Goal: Transaction & Acquisition: Obtain resource

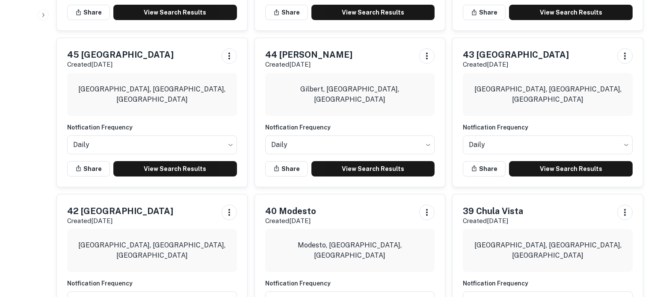
scroll to position [739, 0]
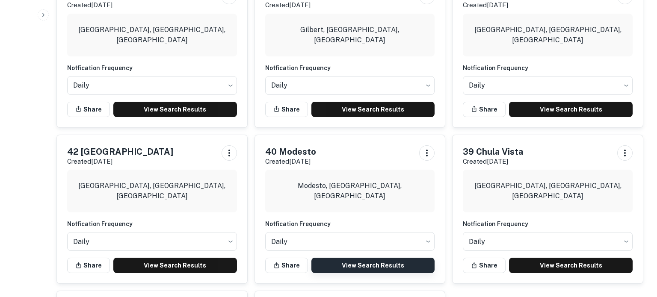
click at [356, 258] on link "View Search Results" at bounding box center [374, 265] width 124 height 15
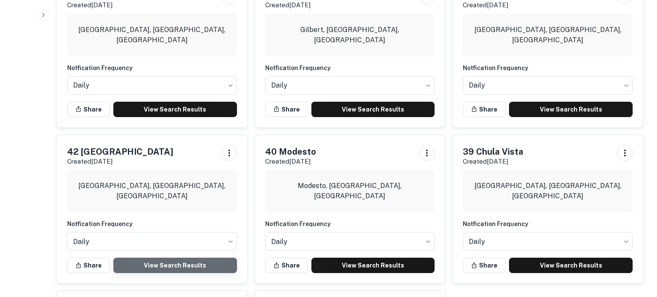
click at [171, 258] on link "View Search Results" at bounding box center [175, 265] width 124 height 15
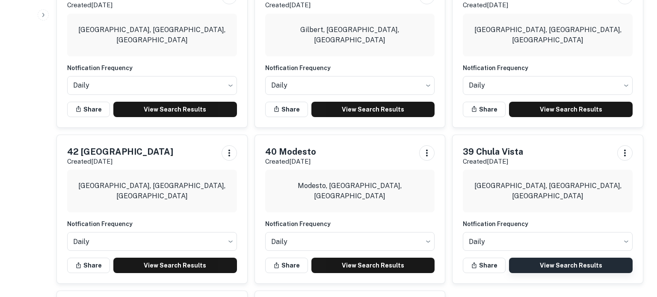
click at [543, 258] on link "View Search Results" at bounding box center [571, 265] width 124 height 15
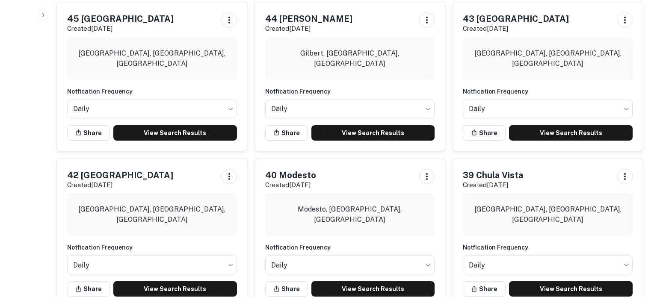
scroll to position [702, 0]
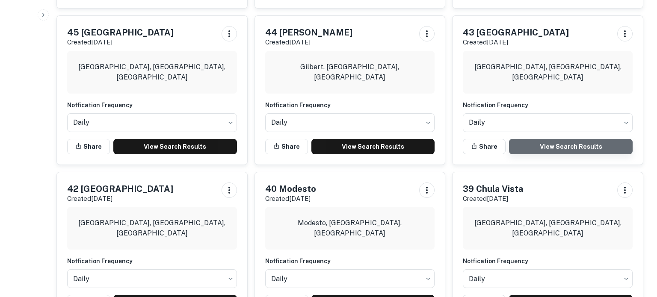
click at [538, 139] on link "View Search Results" at bounding box center [571, 146] width 124 height 15
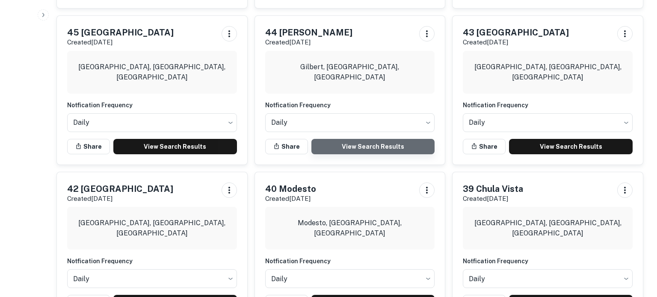
click at [365, 139] on link "View Search Results" at bounding box center [374, 146] width 124 height 15
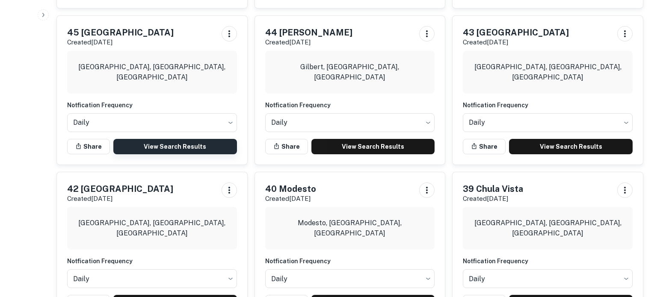
click at [181, 139] on link "View Search Results" at bounding box center [175, 146] width 124 height 15
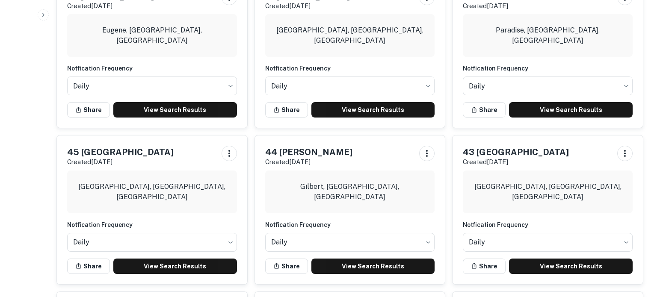
scroll to position [507, 0]
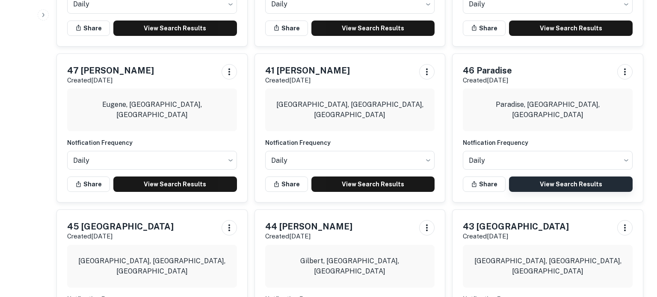
click at [570, 177] on link "View Search Results" at bounding box center [571, 184] width 124 height 15
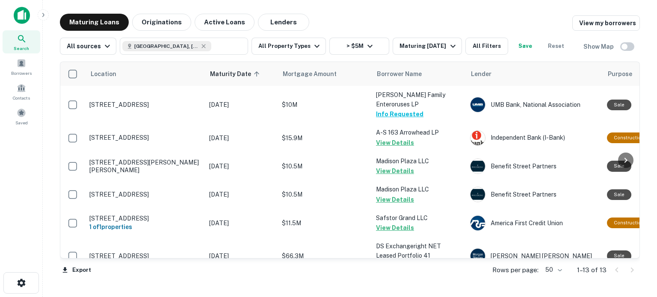
scroll to position [207, 0]
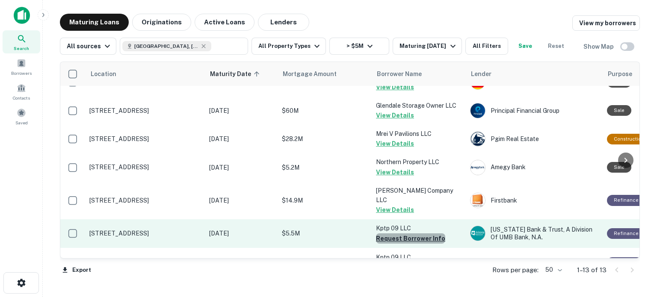
click at [413, 234] on button "Request Borrower Info" at bounding box center [410, 239] width 69 height 10
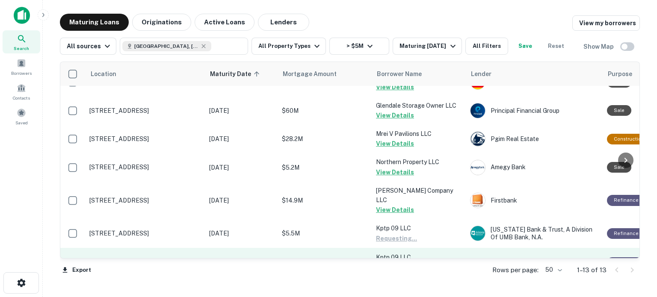
click at [400, 263] on button "Request Borrower Info" at bounding box center [410, 268] width 69 height 10
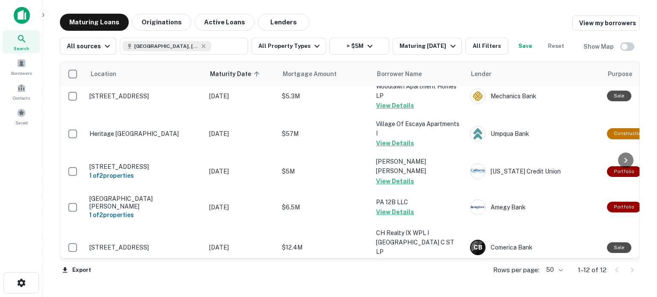
scroll to position [217, 0]
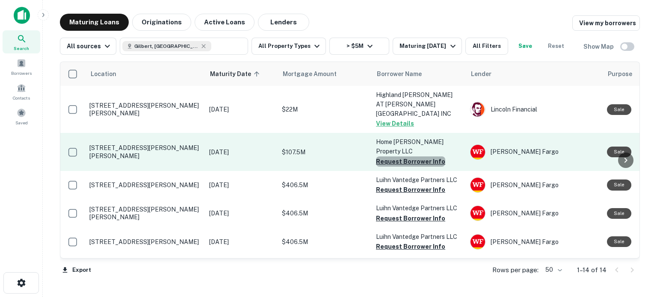
click at [410, 157] on button "Request Borrower Info" at bounding box center [410, 162] width 69 height 10
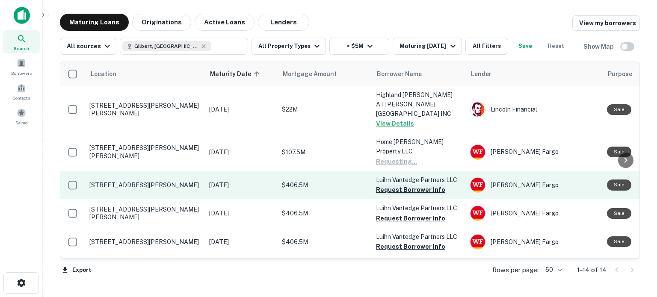
click at [399, 185] on button "Request Borrower Info" at bounding box center [410, 190] width 69 height 10
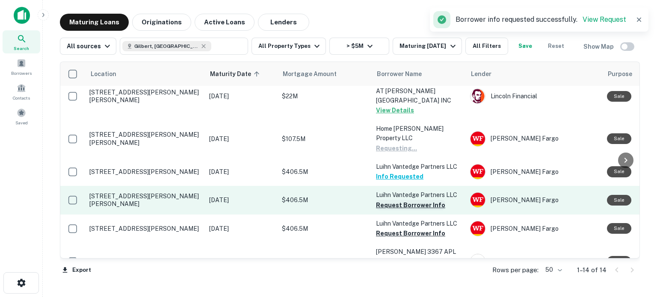
click at [405, 200] on button "Request Borrower Info" at bounding box center [410, 205] width 69 height 10
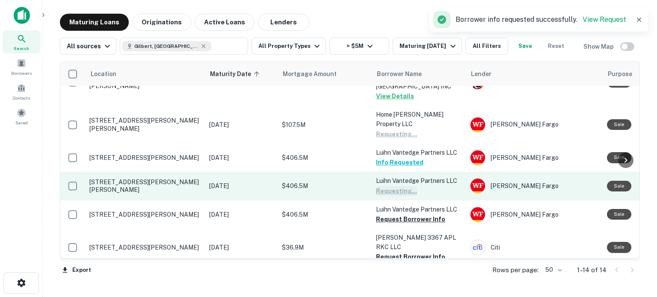
scroll to position [28, 0]
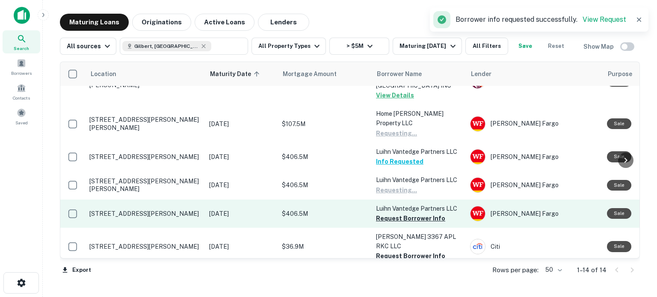
click at [395, 214] on button "Request Borrower Info" at bounding box center [410, 219] width 69 height 10
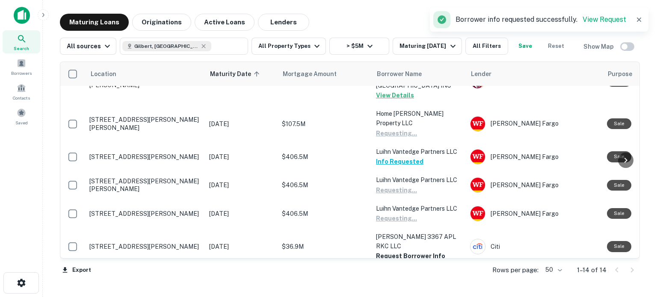
scroll to position [82, 0]
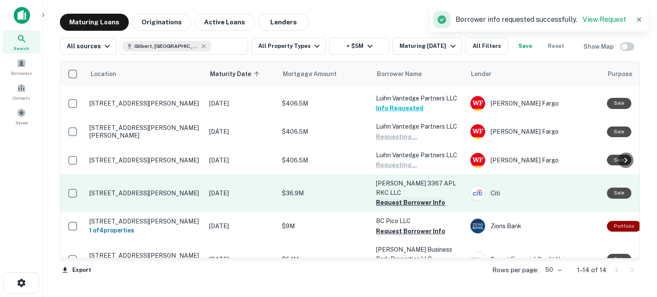
click at [401, 198] on button "Request Borrower Info" at bounding box center [410, 203] width 69 height 10
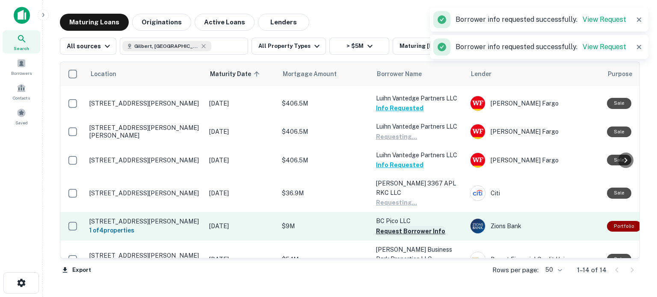
click at [401, 226] on button "Request Borrower Info" at bounding box center [410, 231] width 69 height 10
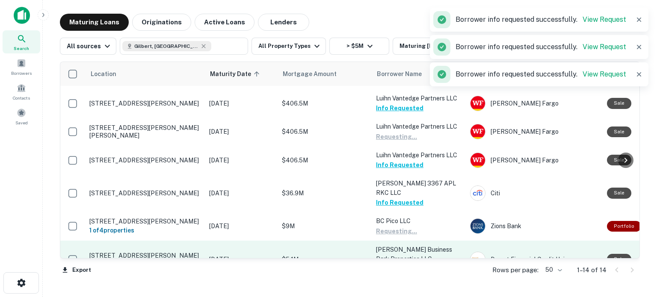
click at [394, 264] on button "Request Borrower Info" at bounding box center [410, 269] width 69 height 10
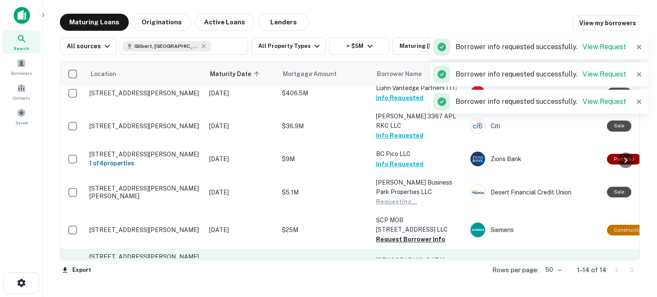
scroll to position [156, 0]
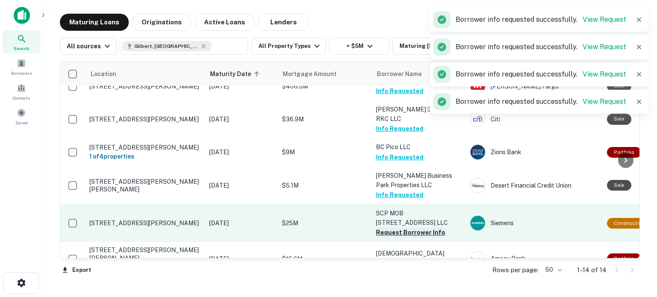
click at [396, 228] on button "Request Borrower Info" at bounding box center [410, 233] width 69 height 10
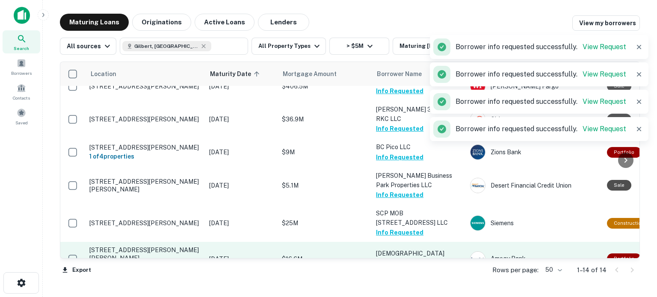
click at [398, 259] on button "Request Borrower Info" at bounding box center [410, 264] width 69 height 10
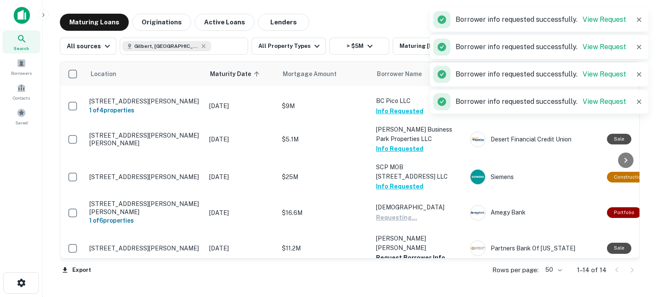
scroll to position [224, 0]
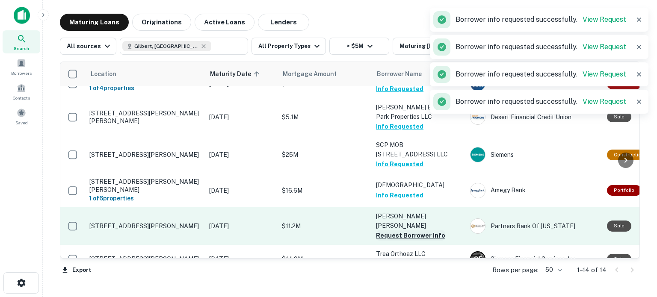
click at [418, 231] on button "Request Borrower Info" at bounding box center [410, 236] width 69 height 10
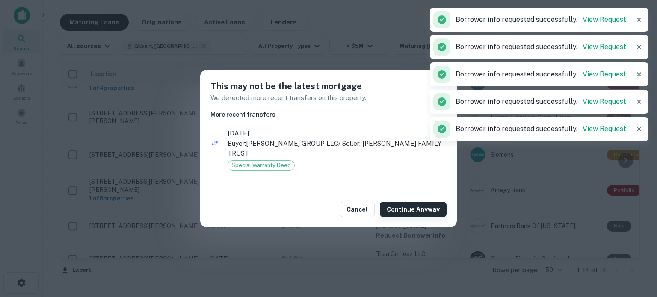
click at [411, 205] on button "Continue Anyway" at bounding box center [413, 209] width 67 height 15
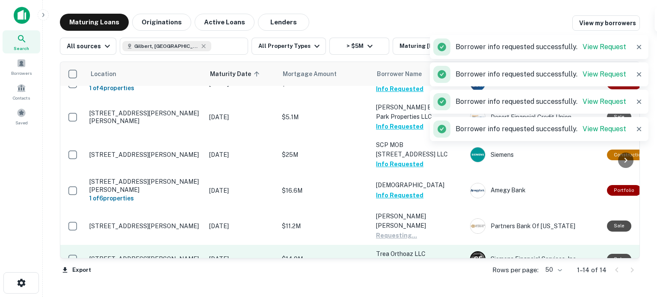
click at [411, 259] on button "Request Borrower Info" at bounding box center [410, 264] width 69 height 10
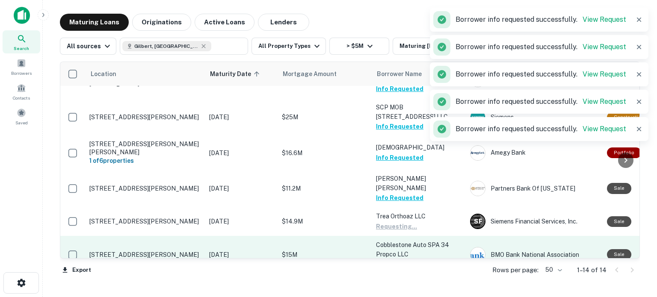
scroll to position [262, 0]
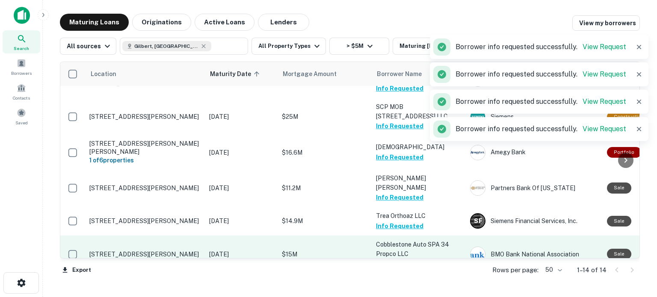
click at [407, 259] on button "Request Borrower Info" at bounding box center [410, 264] width 69 height 10
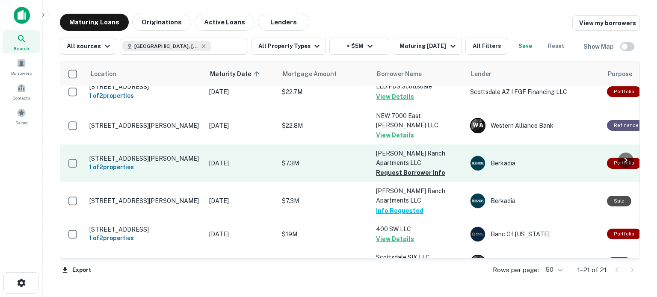
scroll to position [411, 0]
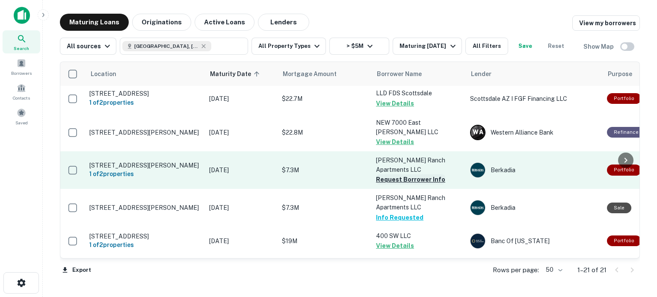
click at [401, 175] on button "Request Borrower Info" at bounding box center [410, 180] width 69 height 10
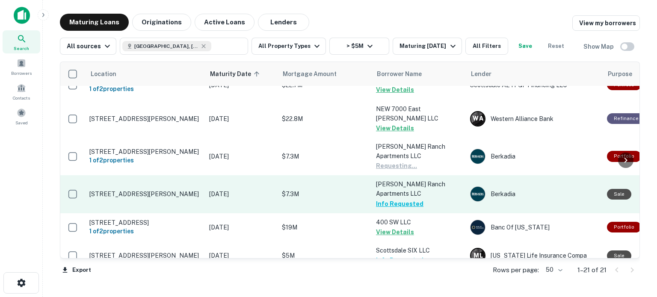
scroll to position [490, 0]
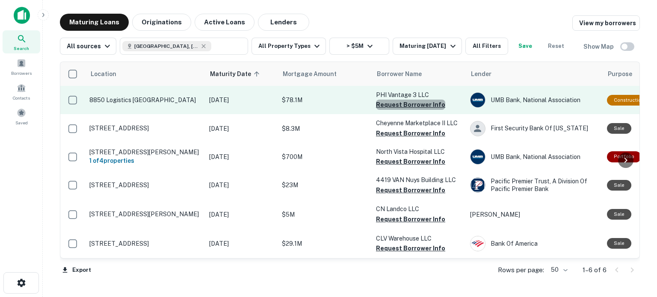
click at [411, 105] on button "Request Borrower Info" at bounding box center [410, 105] width 69 height 10
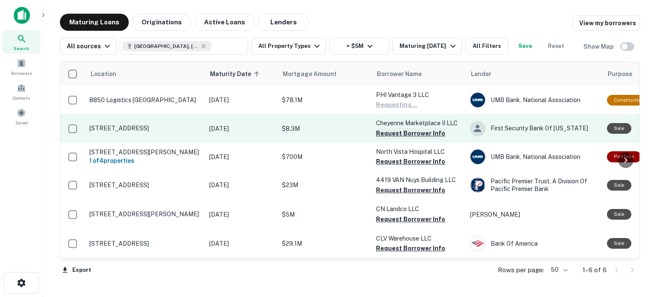
click at [395, 137] on button "Request Borrower Info" at bounding box center [410, 133] width 69 height 10
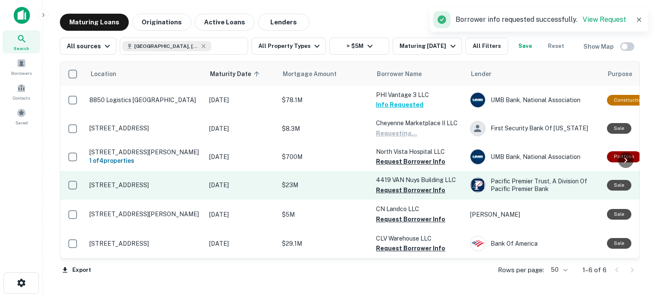
click at [397, 164] on button "Request Borrower Info" at bounding box center [410, 162] width 69 height 10
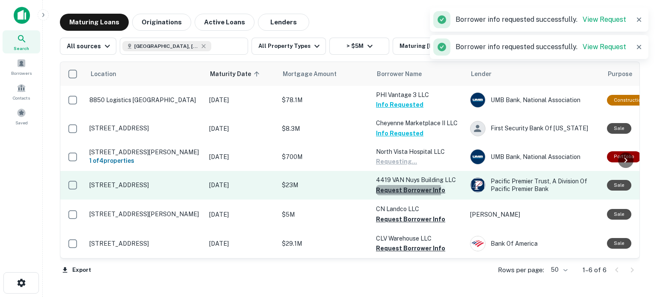
click at [387, 196] on button "Request Borrower Info" at bounding box center [410, 190] width 69 height 10
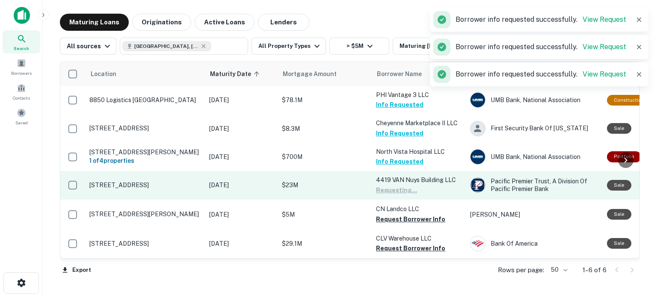
scroll to position [4, 0]
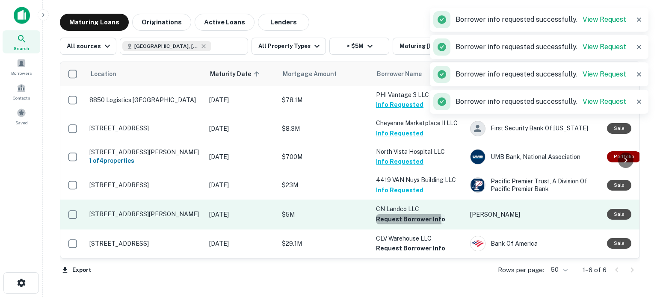
click at [394, 223] on button "Request Borrower Info" at bounding box center [410, 219] width 69 height 10
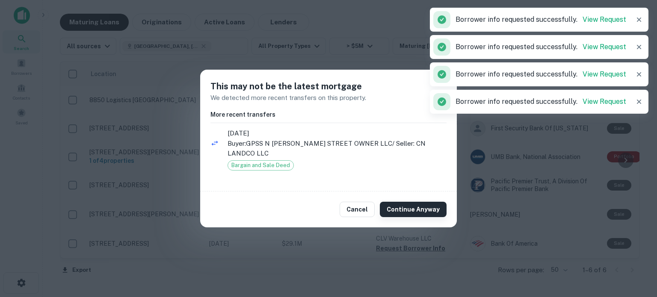
click at [403, 204] on button "Continue Anyway" at bounding box center [413, 209] width 67 height 15
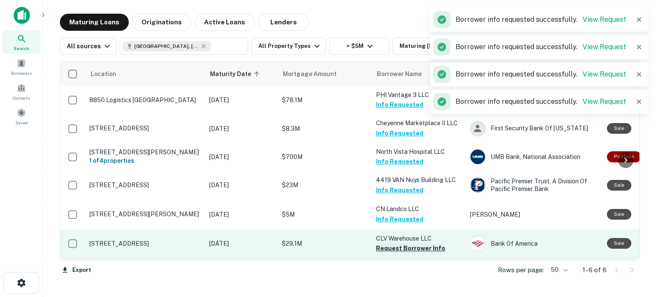
click at [407, 249] on button "Request Borrower Info" at bounding box center [410, 248] width 69 height 10
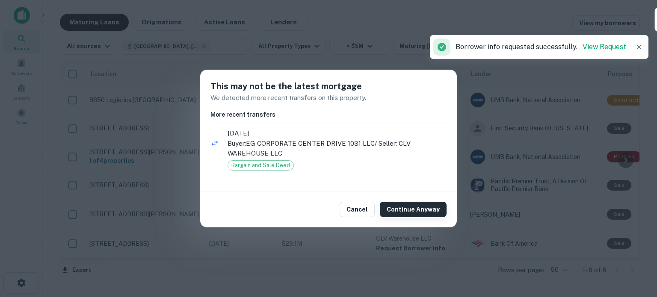
click at [412, 211] on button "Continue Anyway" at bounding box center [413, 209] width 67 height 15
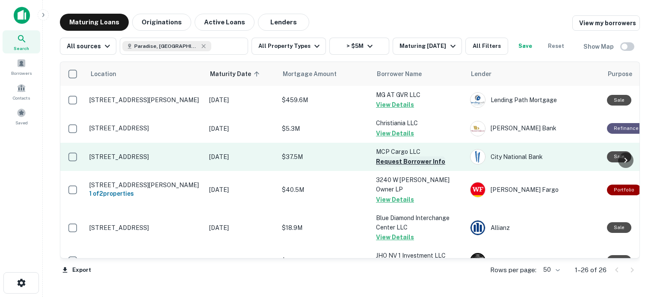
click at [418, 159] on button "Request Borrower Info" at bounding box center [410, 162] width 69 height 10
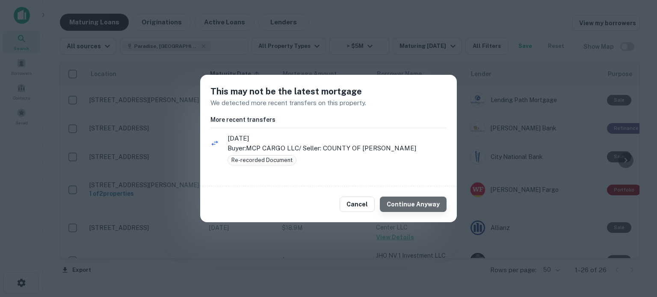
click at [421, 201] on button "Continue Anyway" at bounding box center [413, 204] width 67 height 15
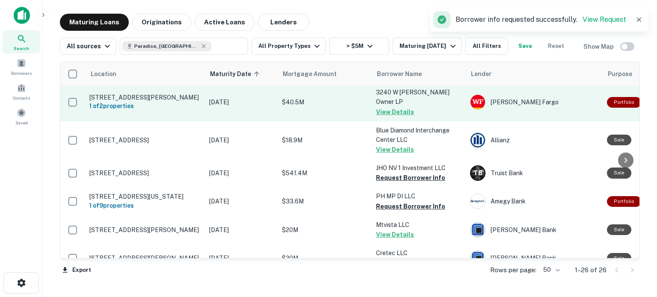
scroll to position [90, 0]
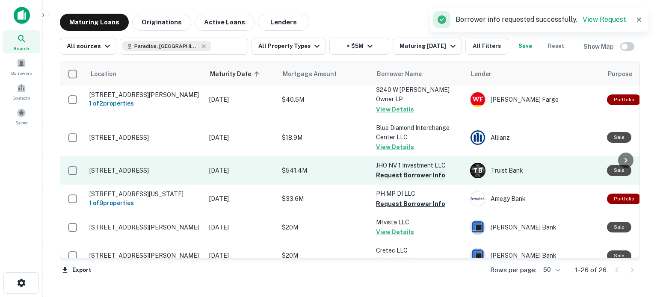
click at [413, 174] on button "Request Borrower Info" at bounding box center [410, 175] width 69 height 10
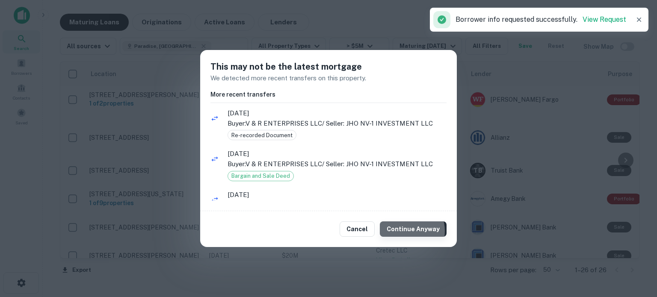
click at [409, 231] on button "Continue Anyway" at bounding box center [413, 229] width 67 height 15
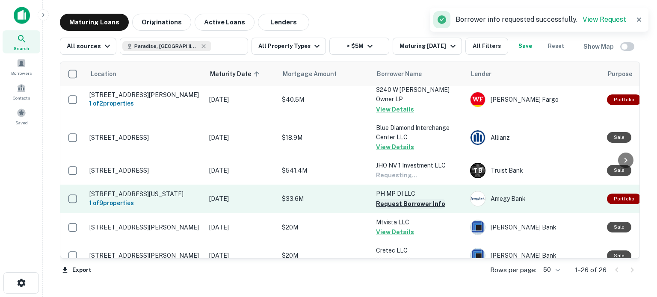
click at [397, 202] on button "Request Borrower Info" at bounding box center [410, 204] width 69 height 10
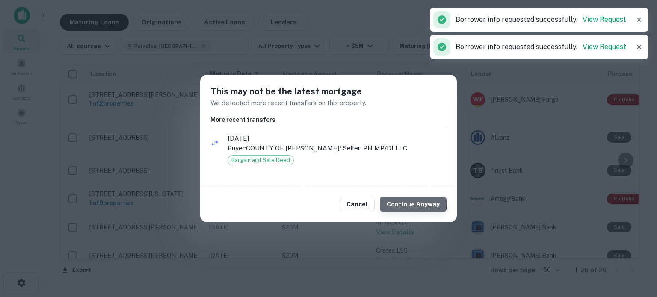
click at [416, 203] on button "Continue Anyway" at bounding box center [413, 204] width 67 height 15
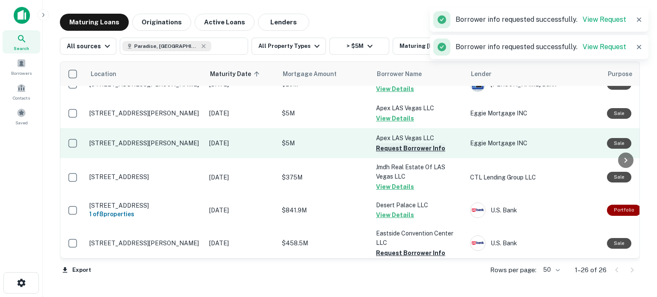
scroll to position [253, 0]
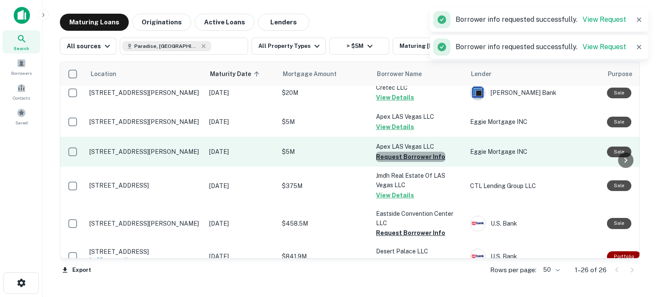
click at [418, 153] on button "Request Borrower Info" at bounding box center [410, 157] width 69 height 10
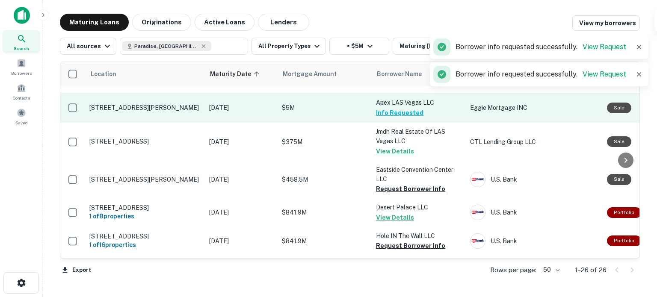
scroll to position [349, 0]
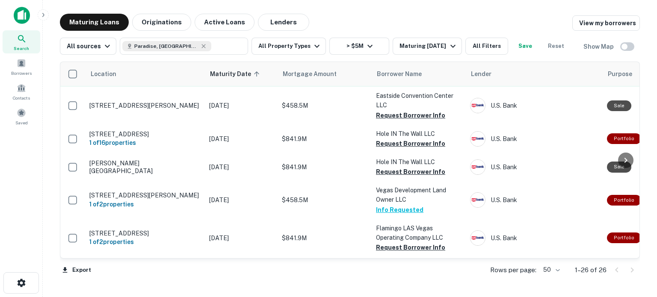
scroll to position [401, 0]
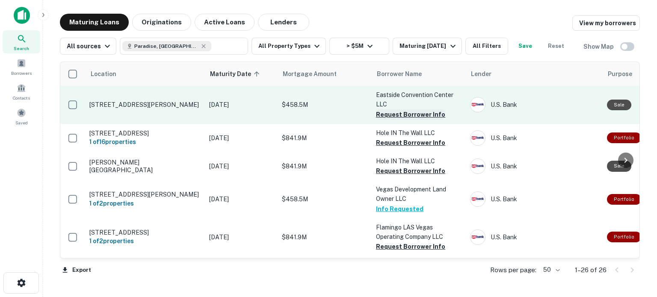
click at [404, 120] on button "Request Borrower Info" at bounding box center [410, 115] width 69 height 10
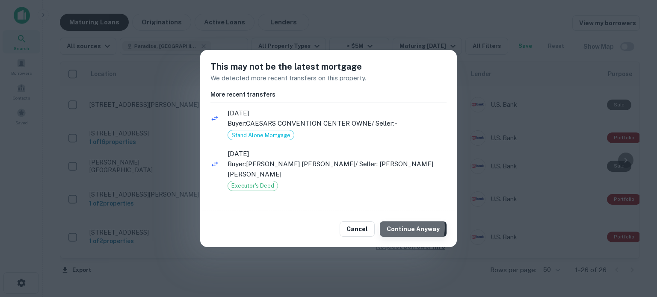
click at [410, 228] on button "Continue Anyway" at bounding box center [413, 229] width 67 height 15
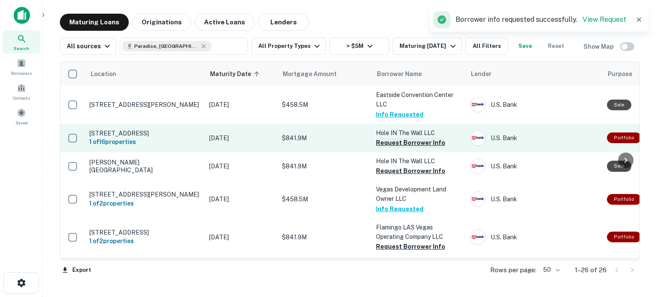
click at [402, 148] on button "Request Borrower Info" at bounding box center [410, 143] width 69 height 10
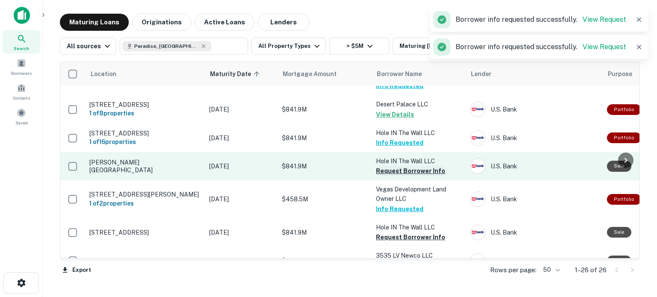
click at [412, 176] on button "Request Borrower Info" at bounding box center [410, 171] width 69 height 10
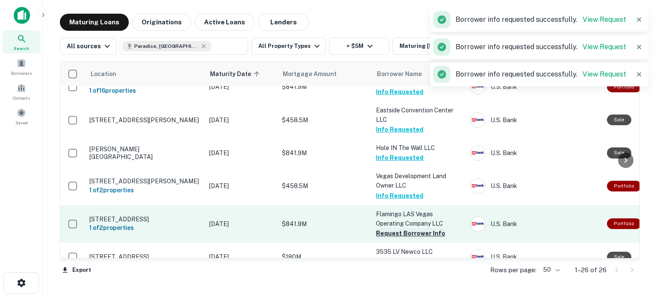
scroll to position [460, 0]
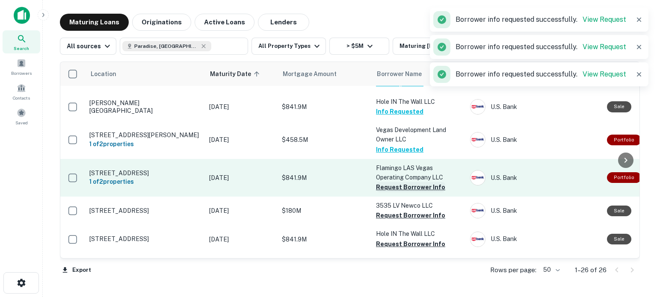
click at [400, 193] on button "Request Borrower Info" at bounding box center [410, 187] width 69 height 10
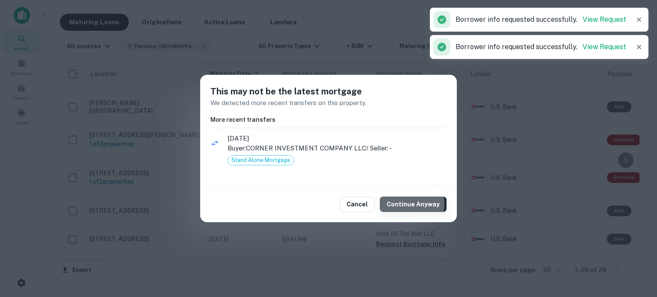
click at [406, 204] on button "Continue Anyway" at bounding box center [413, 204] width 67 height 15
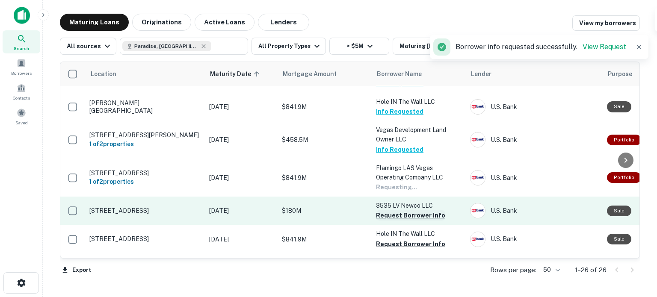
click at [405, 218] on button "Request Borrower Info" at bounding box center [410, 216] width 69 height 10
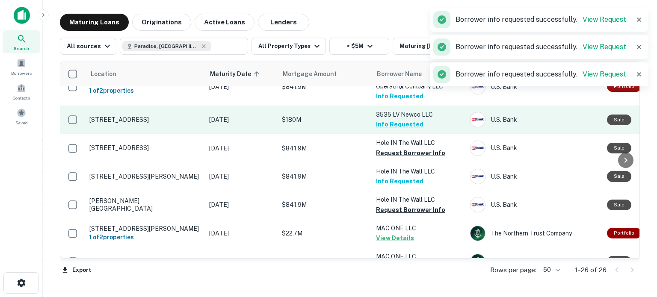
scroll to position [555, 0]
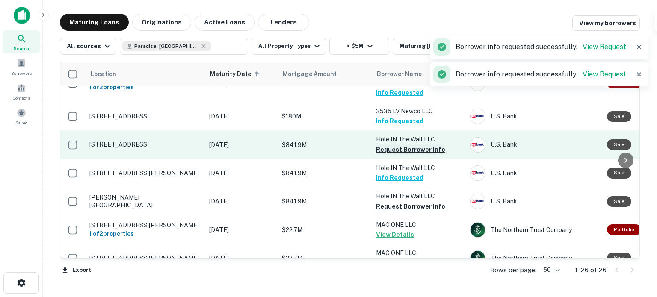
click at [418, 153] on button "Request Borrower Info" at bounding box center [410, 150] width 69 height 10
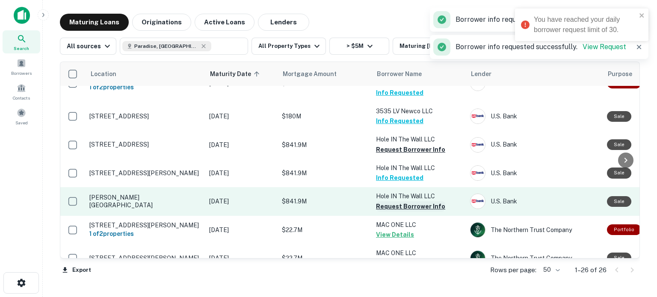
click at [417, 212] on button "Request Borrower Info" at bounding box center [410, 207] width 69 height 10
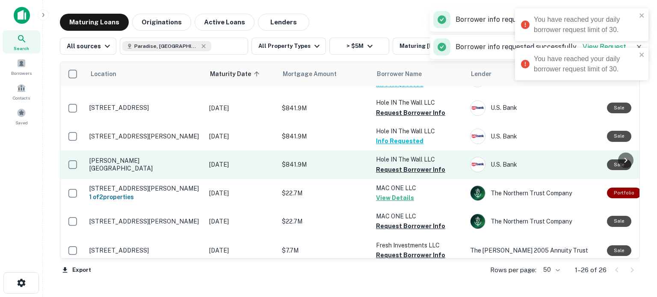
scroll to position [593, 0]
